Goal: Information Seeking & Learning: Learn about a topic

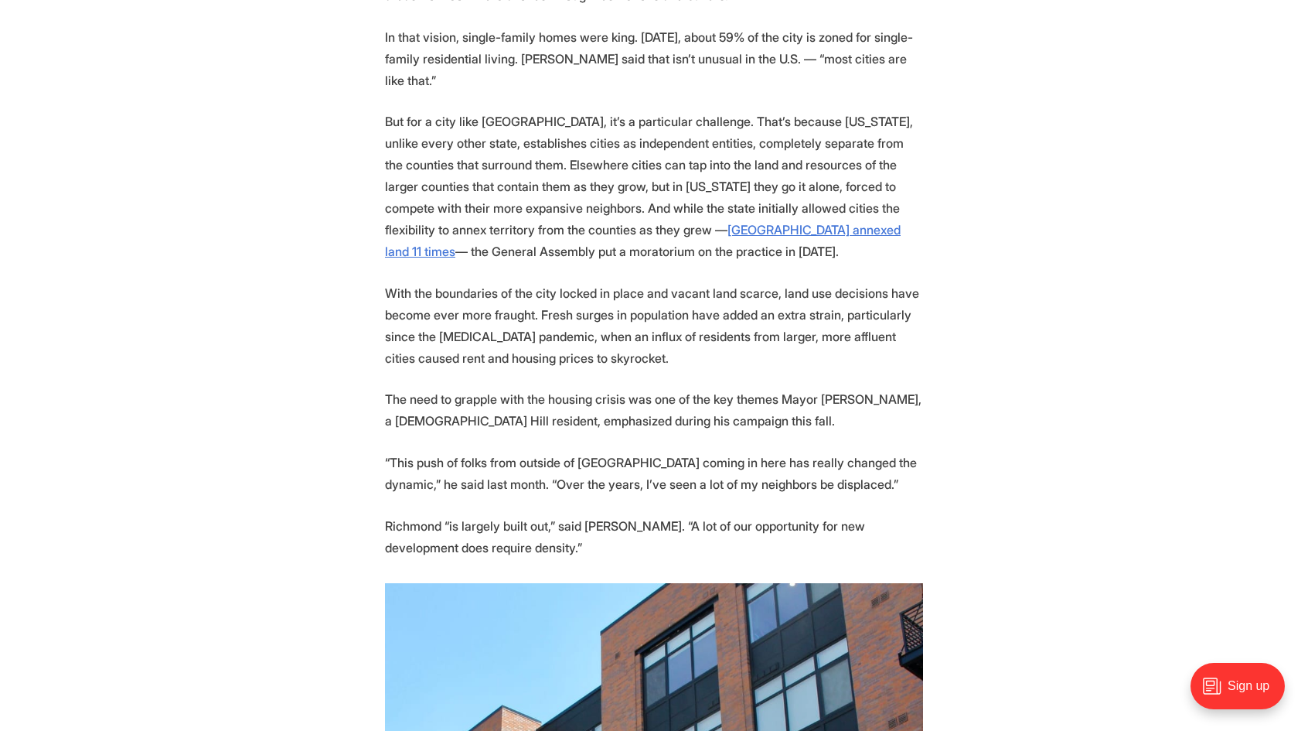
scroll to position [5010, 0]
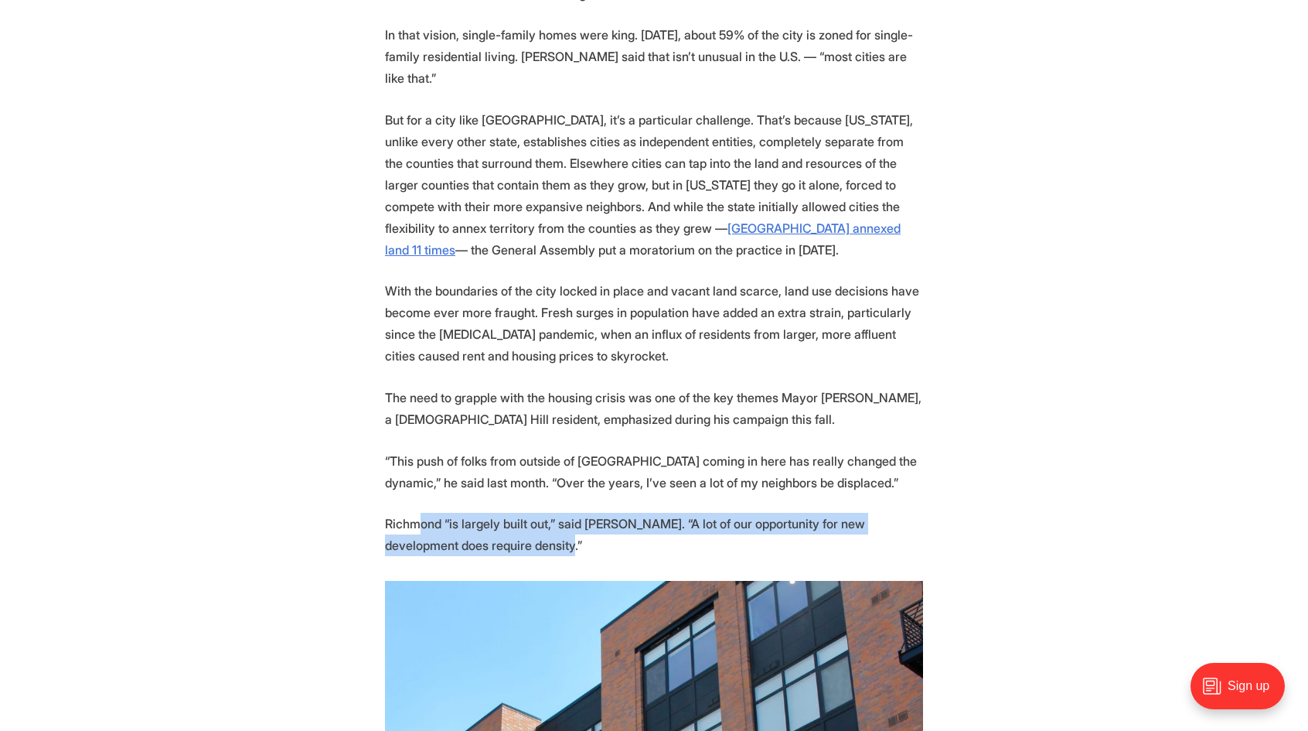
drag, startPoint x: 482, startPoint y: 314, endPoint x: 419, endPoint y: 296, distance: 65.1
click at [419, 513] on p "Richmond “is largely built out,” said [PERSON_NAME]. “A lot of our opportunity …" at bounding box center [654, 534] width 538 height 43
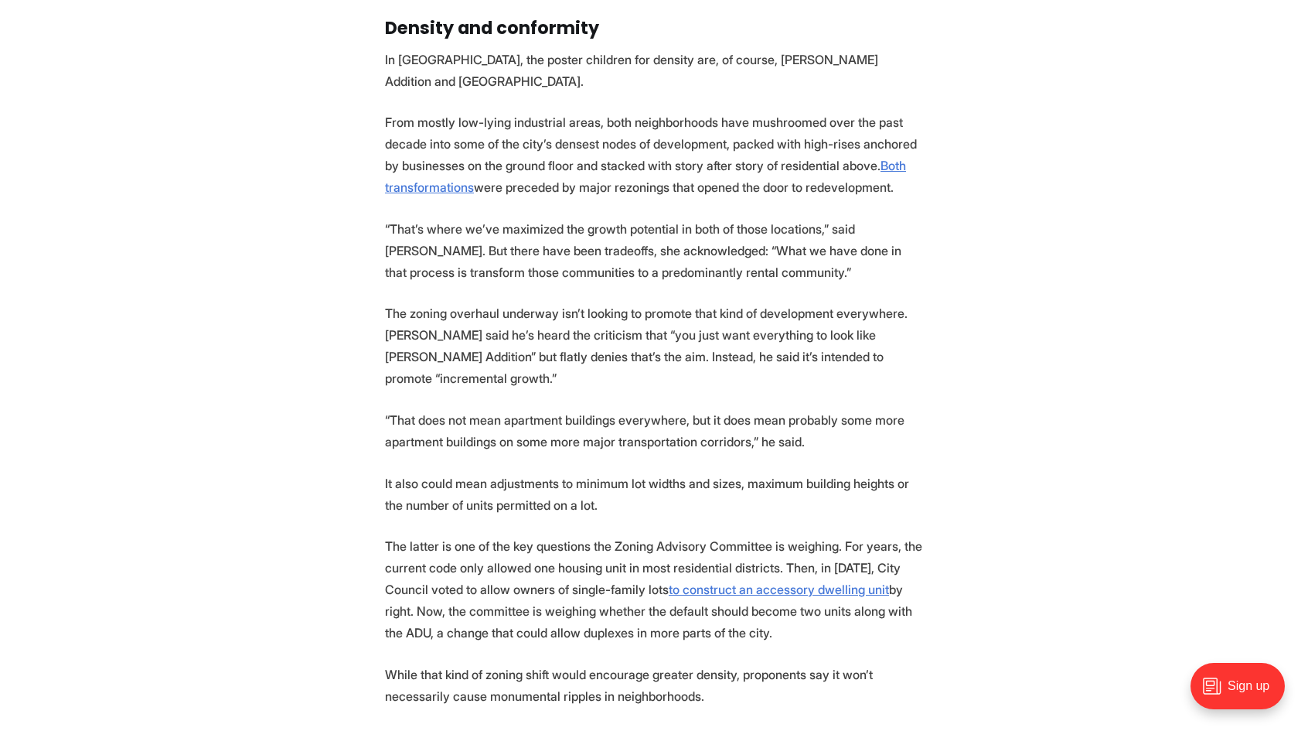
scroll to position [6363, 0]
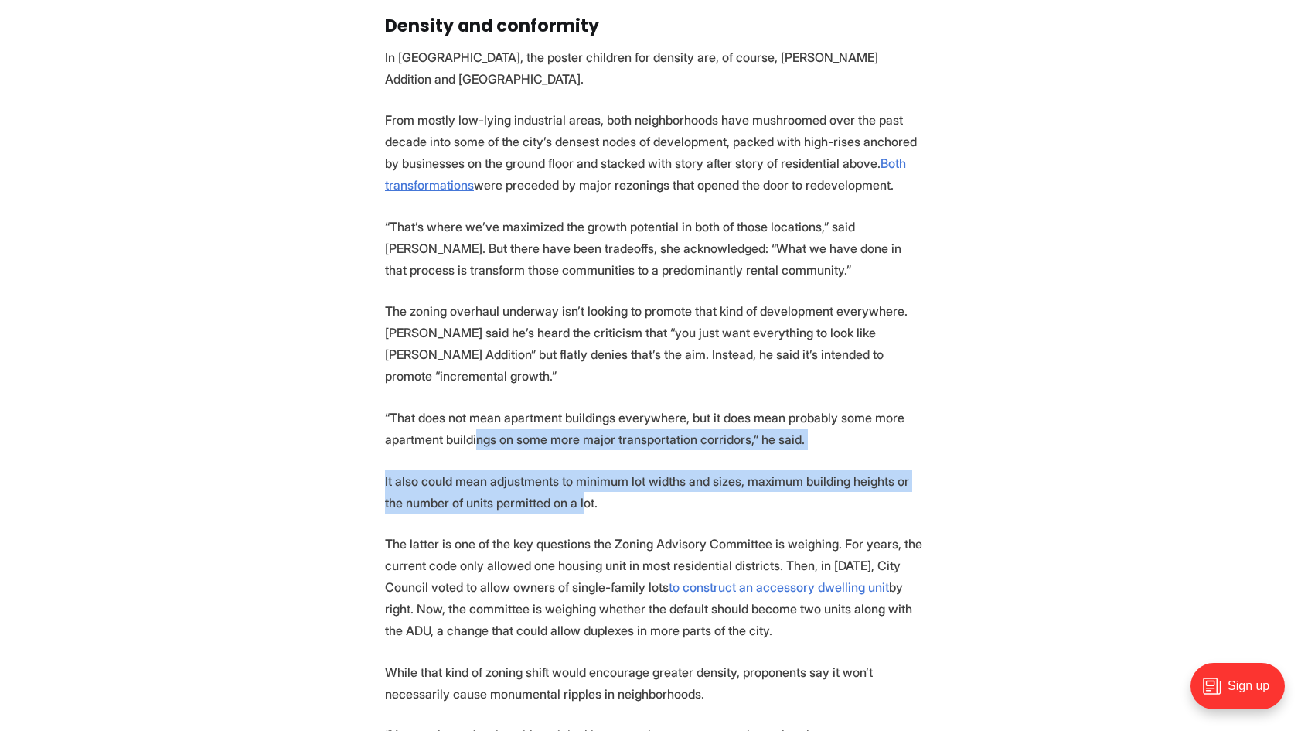
drag, startPoint x: 559, startPoint y: 234, endPoint x: 476, endPoint y: 159, distance: 111.7
click at [476, 407] on p "“That does not mean apartment buildings everywhere, but it does mean probably s…" at bounding box center [654, 428] width 538 height 43
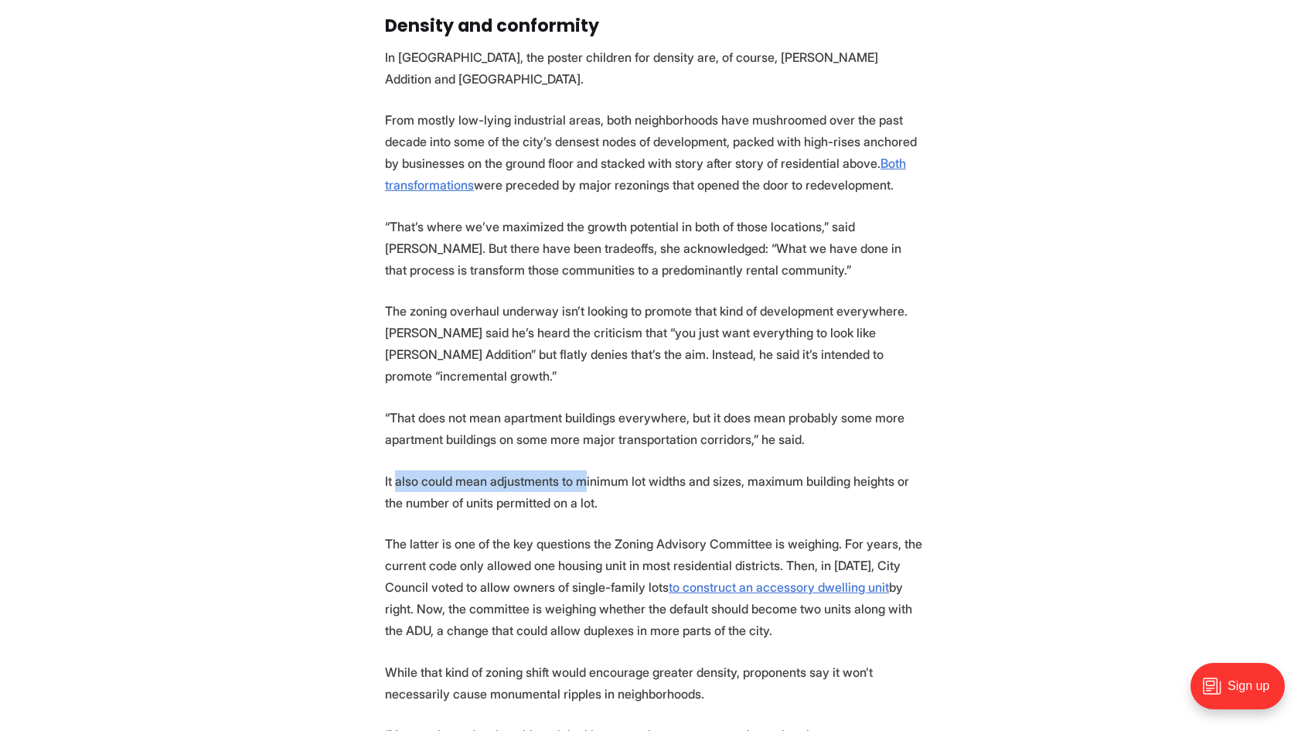
drag, startPoint x: 584, startPoint y: 218, endPoint x: 396, endPoint y: 197, distance: 189.0
click at [496, 470] on p "It also could mean adjustments to minimum lot widths and sizes, maximum buildin…" at bounding box center [654, 491] width 538 height 43
click at [535, 470] on p "It also could mean adjustments to minimum lot widths and sizes, maximum buildin…" at bounding box center [654, 491] width 538 height 43
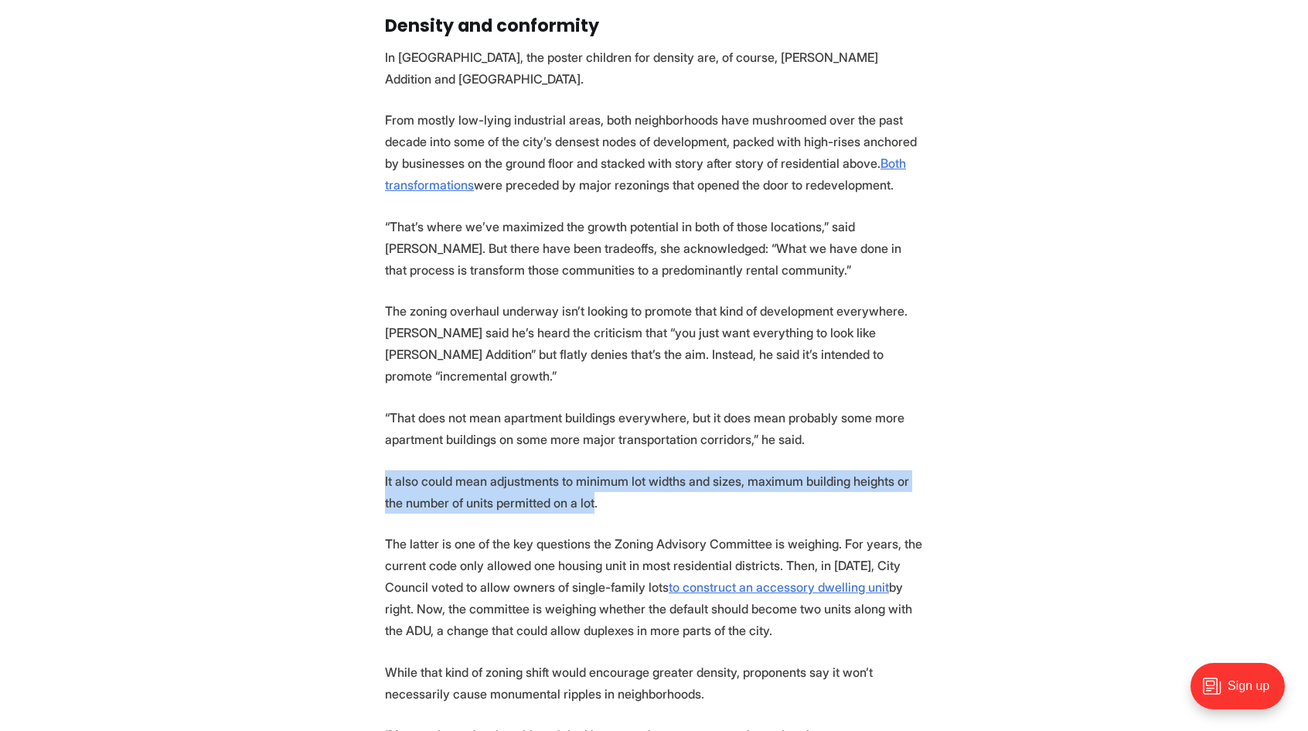
drag, startPoint x: 569, startPoint y: 233, endPoint x: 378, endPoint y: 209, distance: 192.5
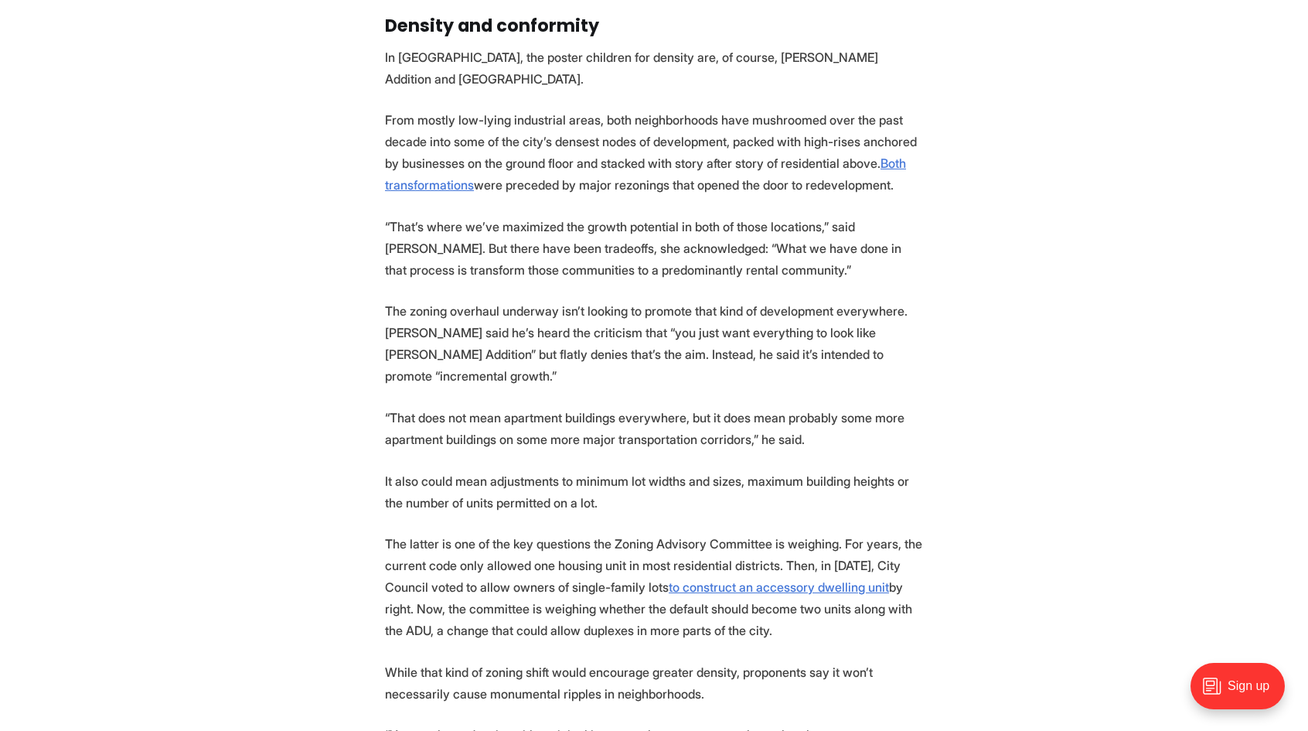
click at [468, 533] on p "The latter is one of the key questions the Zoning Advisory Committee is weighin…" at bounding box center [654, 587] width 538 height 108
